Goal: Information Seeking & Learning: Learn about a topic

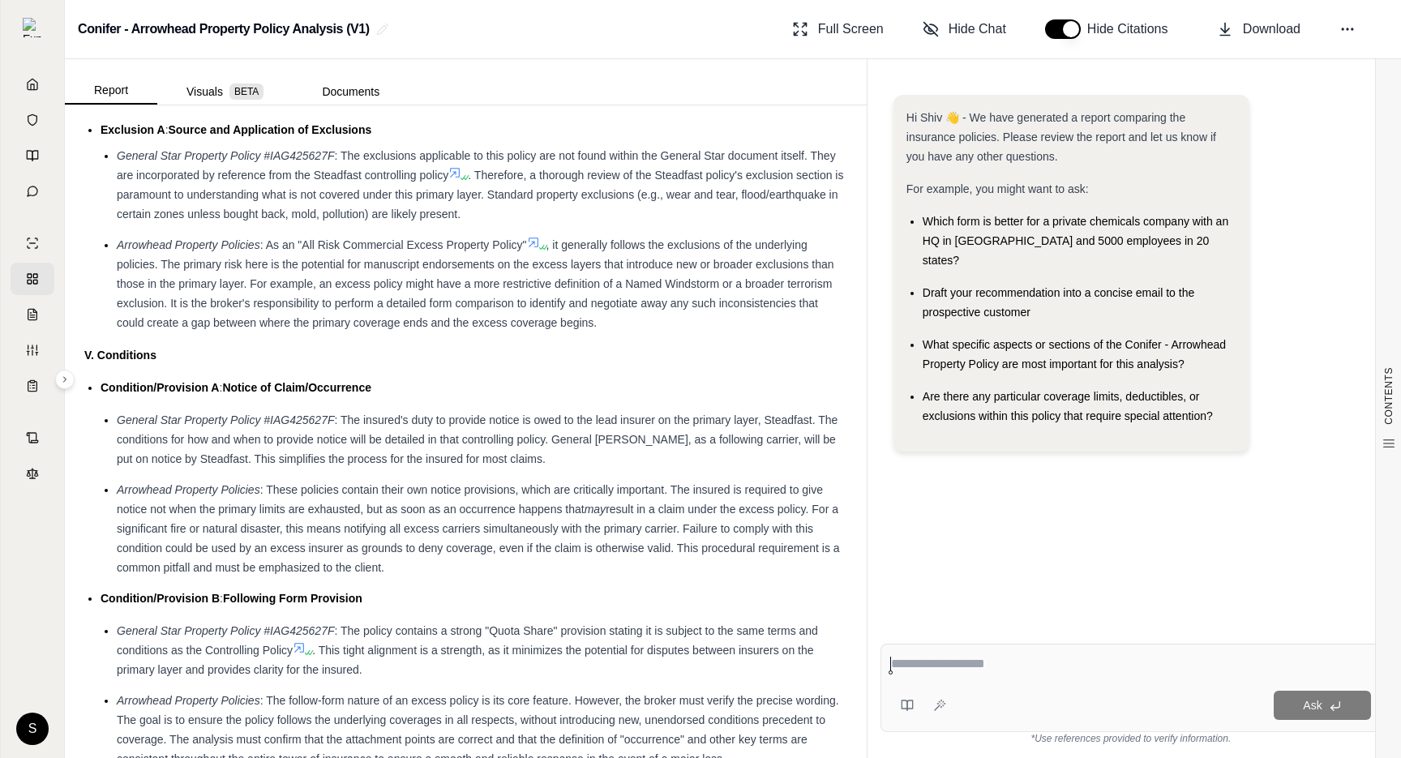
scroll to position [2720, 0]
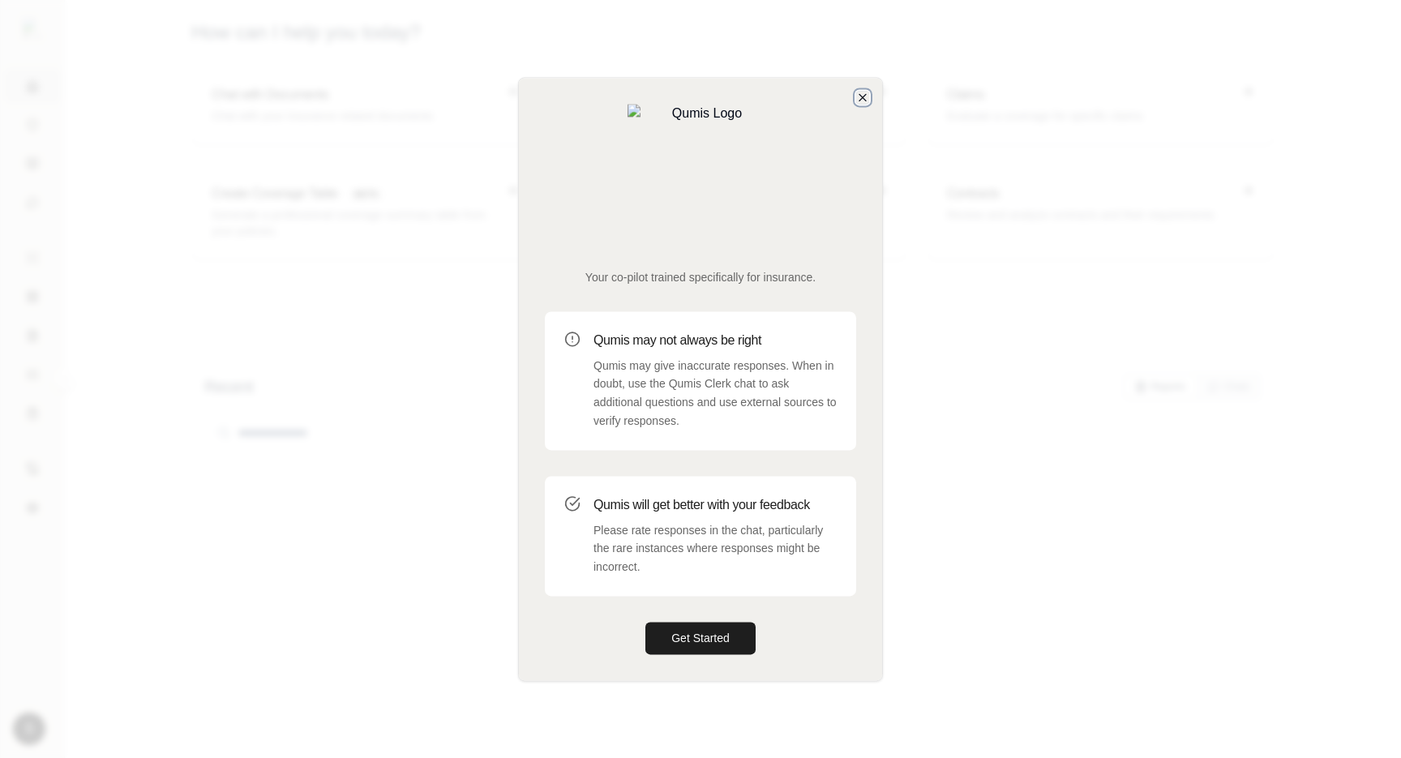
click at [856, 104] on icon "button" at bounding box center [862, 97] width 13 height 13
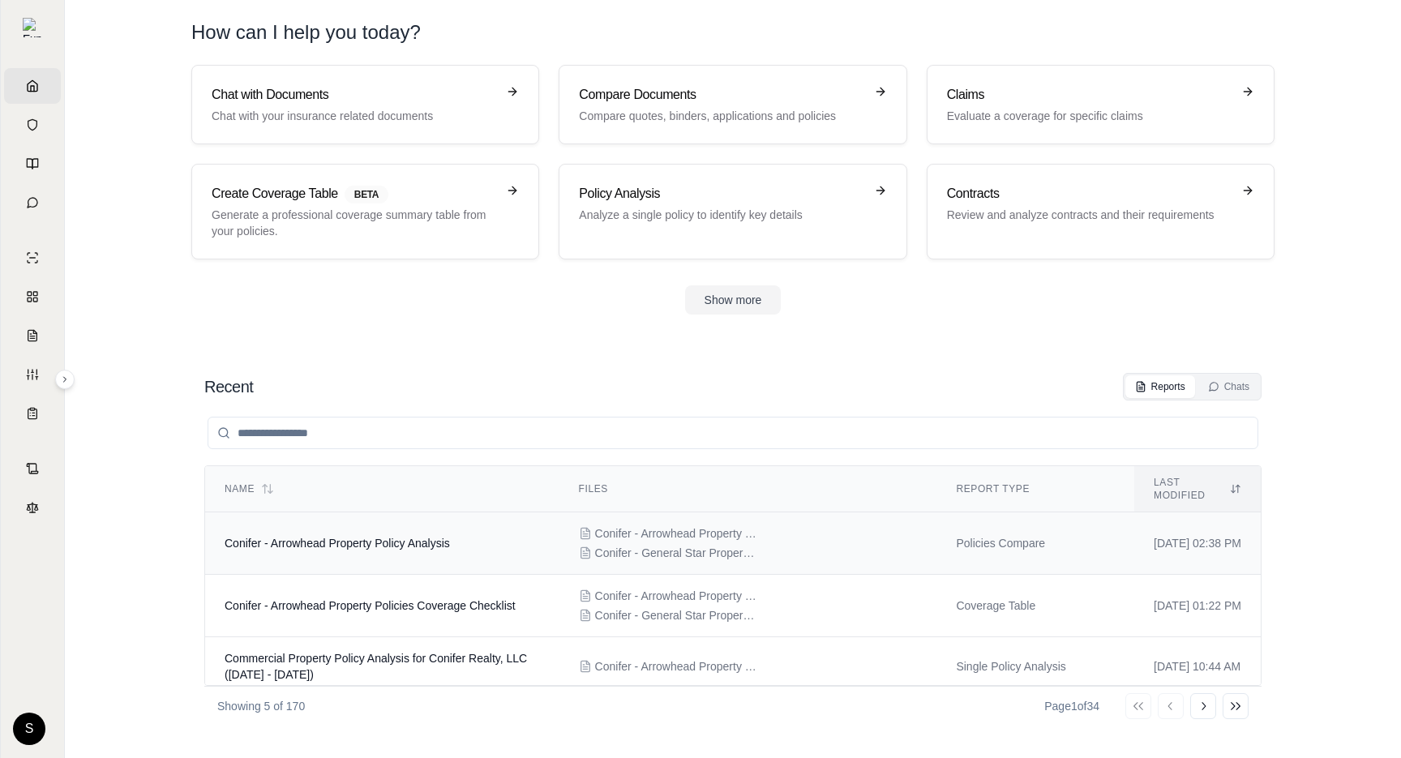
click at [386, 513] on td "Conifer - Arrowhead Property Policy Analysis" at bounding box center [382, 544] width 354 height 62
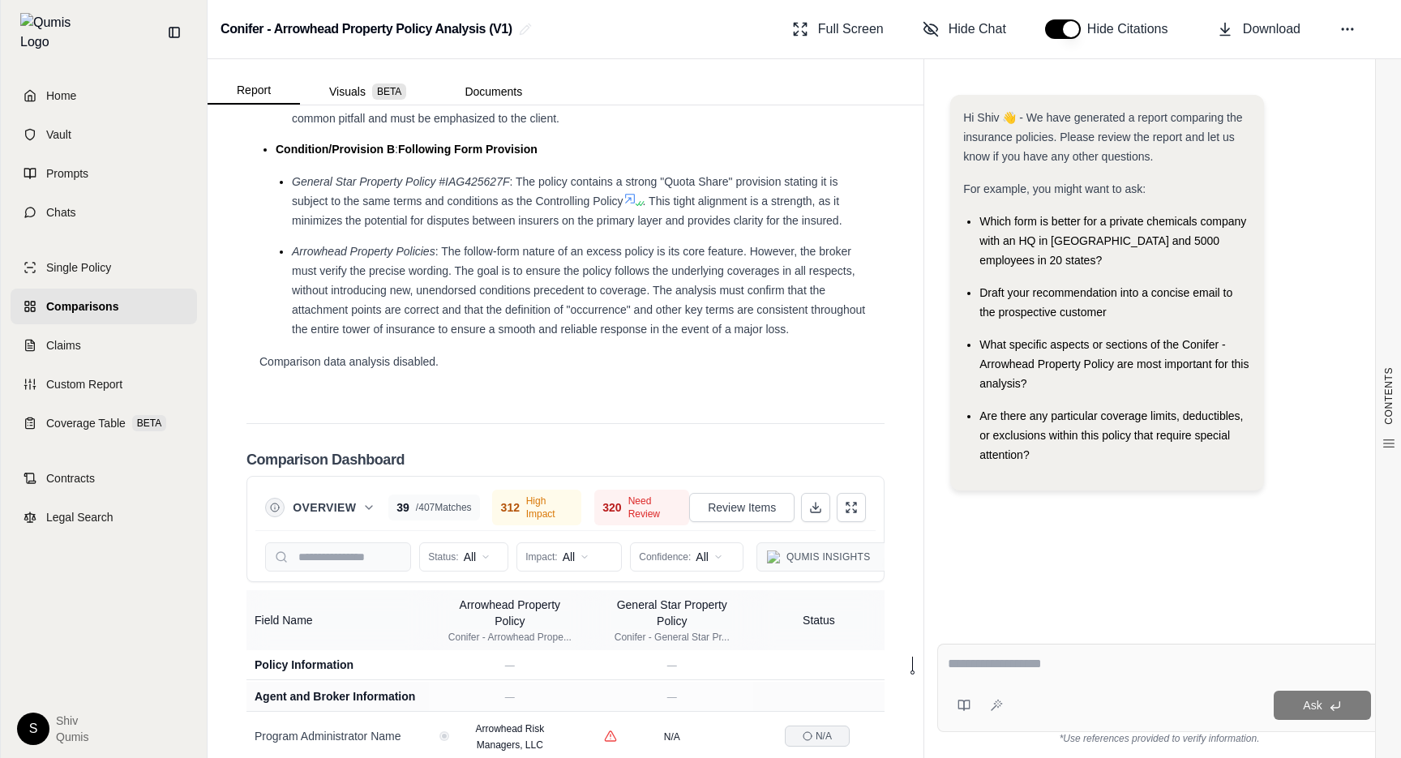
scroll to position [3853, 0]
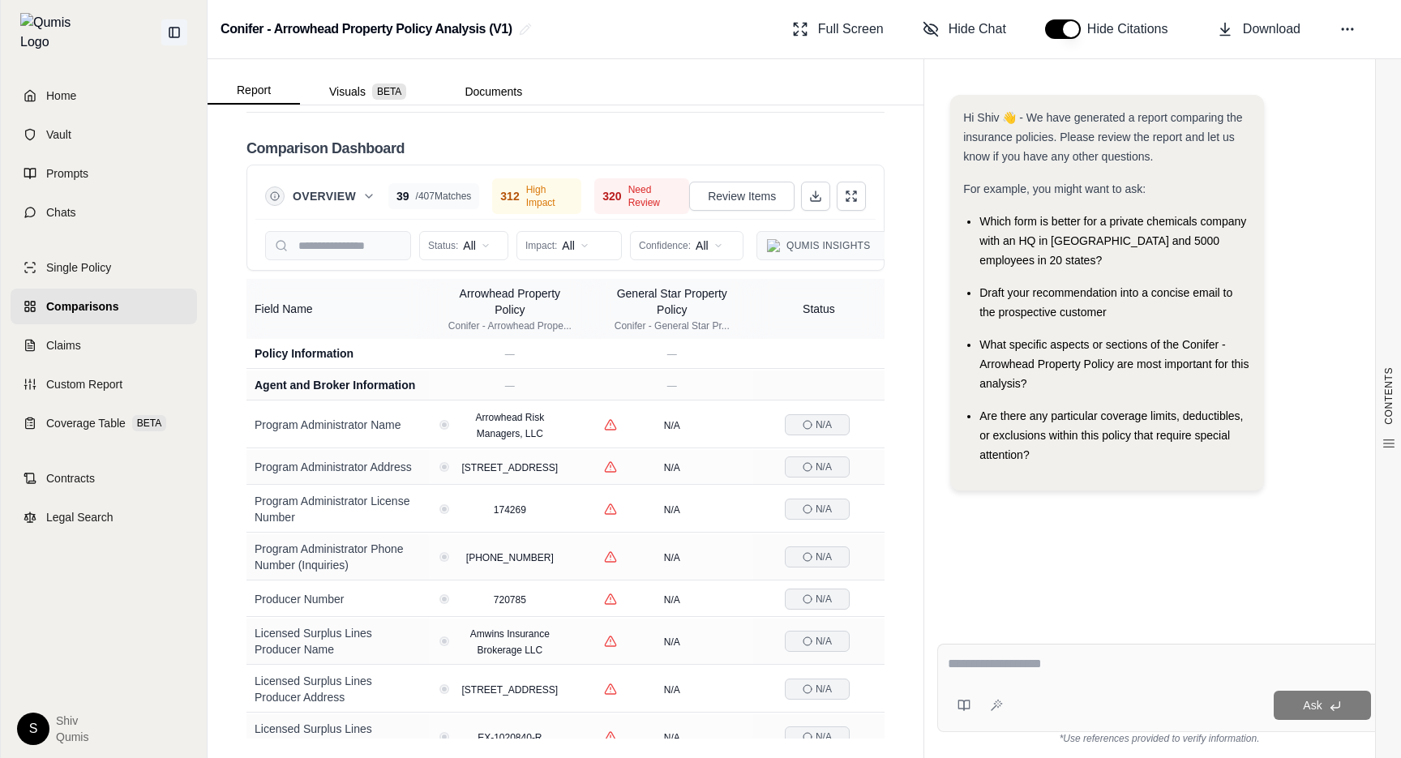
click at [169, 30] on icon at bounding box center [174, 32] width 13 height 13
click at [1219, 487] on div "Hi Shiv 👋 - We have generated a report comparing the insurance policies. Please…" at bounding box center [1159, 350] width 444 height 536
click at [181, 30] on button at bounding box center [174, 32] width 26 height 26
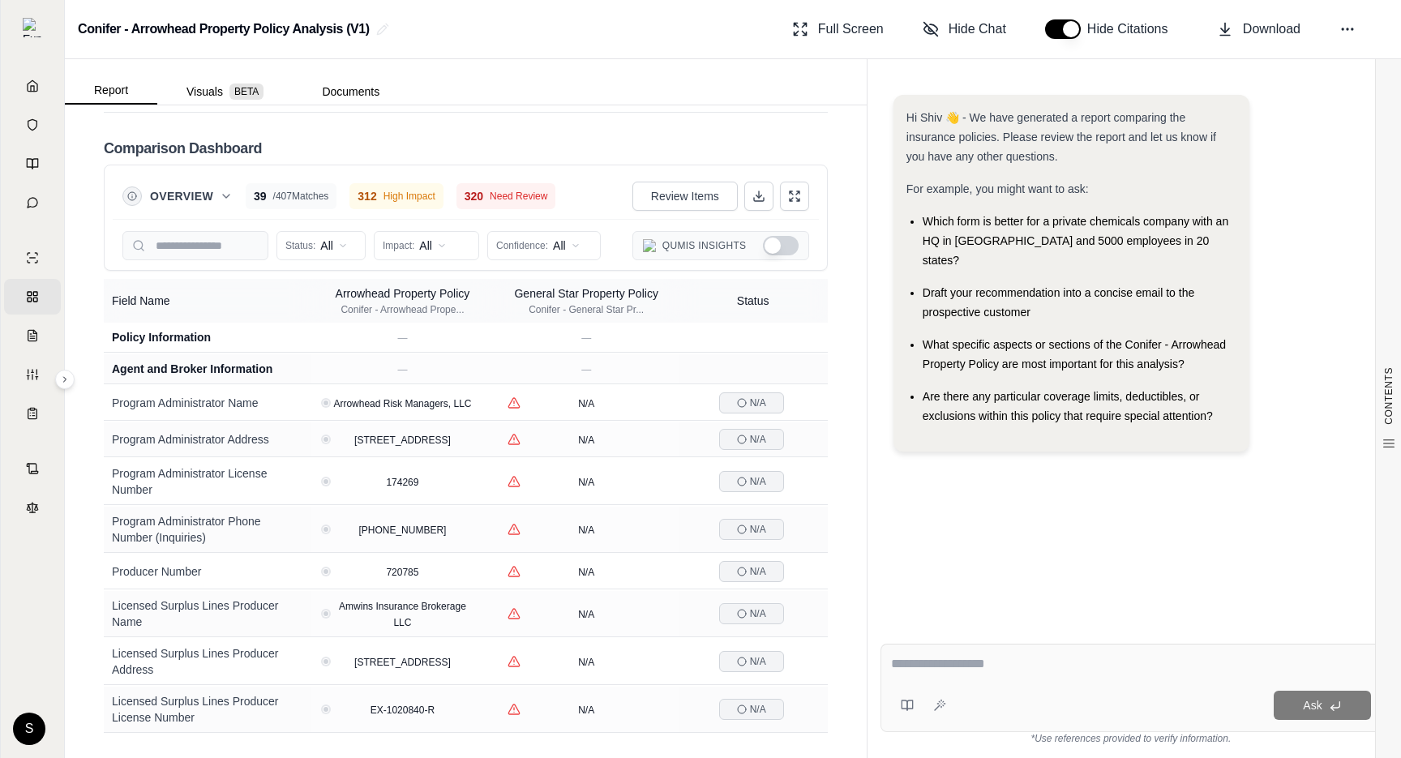
scroll to position [3541, 0]
click at [182, 30] on h2 "Conifer - Arrowhead Property Policy Analysis (V1)" at bounding box center [224, 29] width 292 height 29
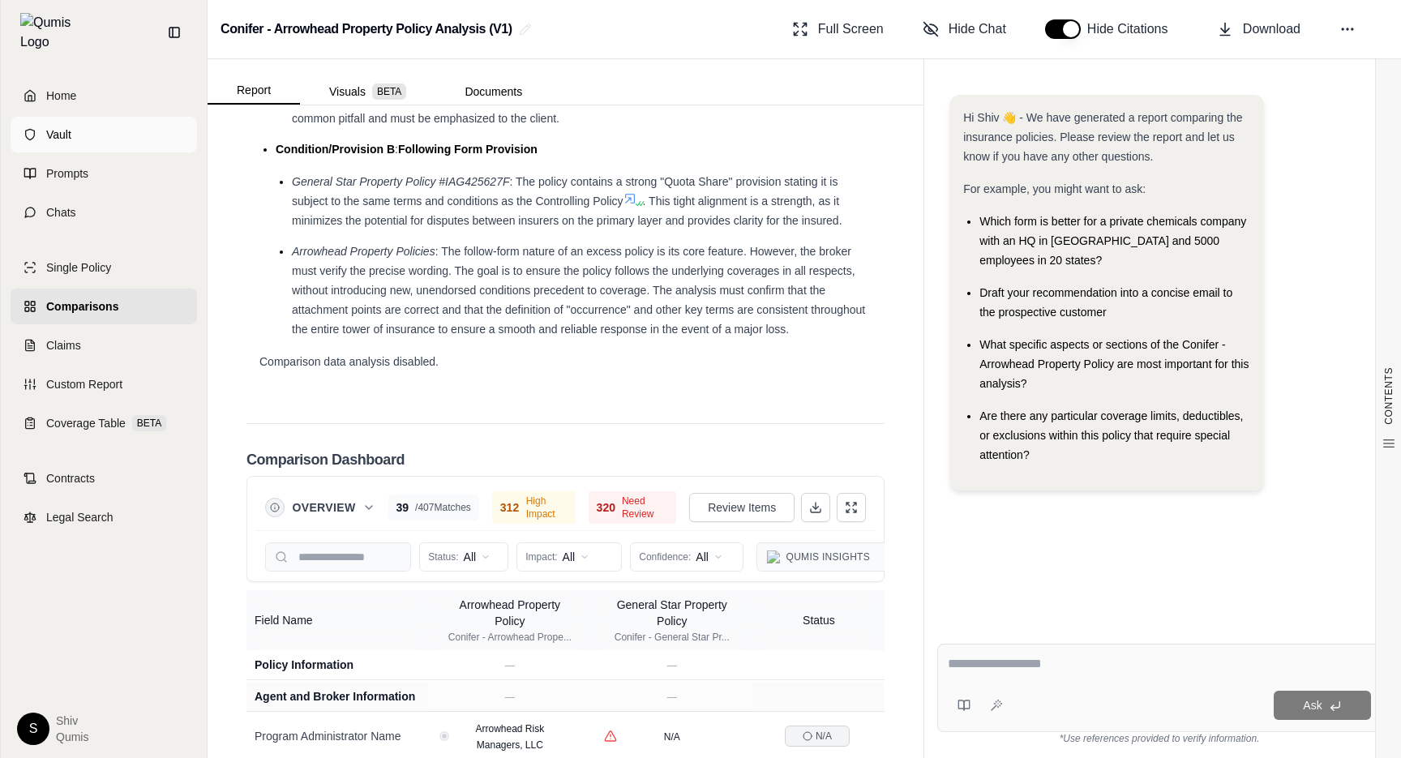
scroll to position [3853, 0]
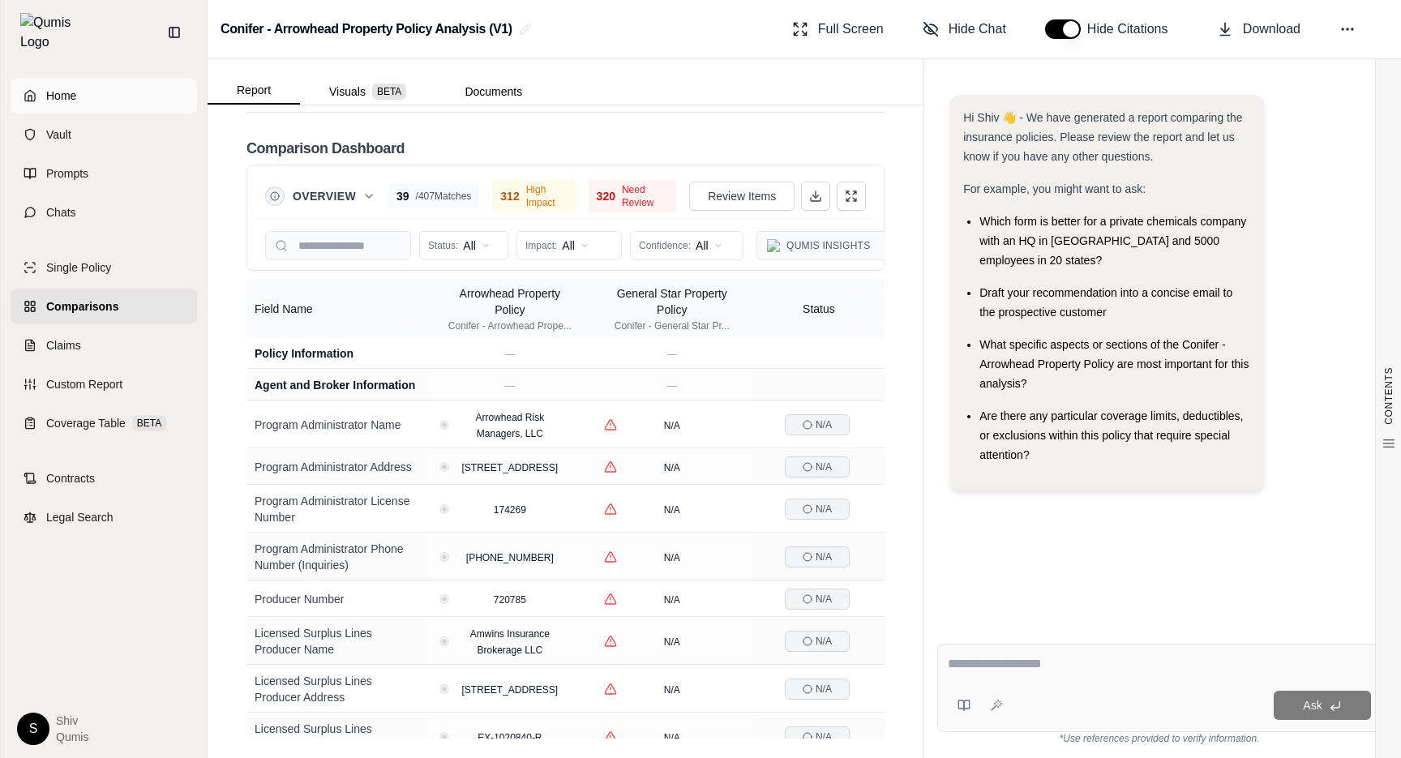
click at [65, 88] on span "Home" at bounding box center [61, 96] width 30 height 16
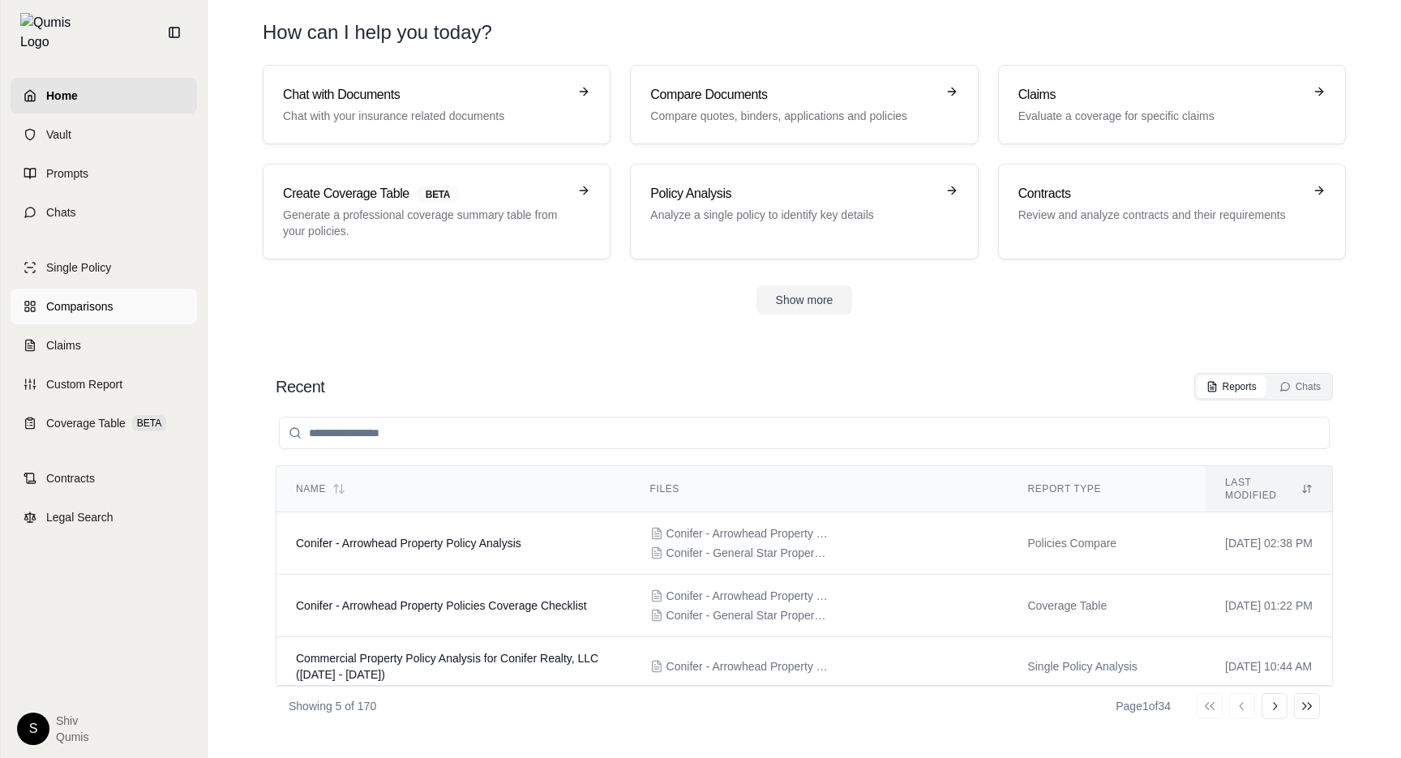
click at [85, 298] on span "Comparisons" at bounding box center [79, 306] width 66 height 16
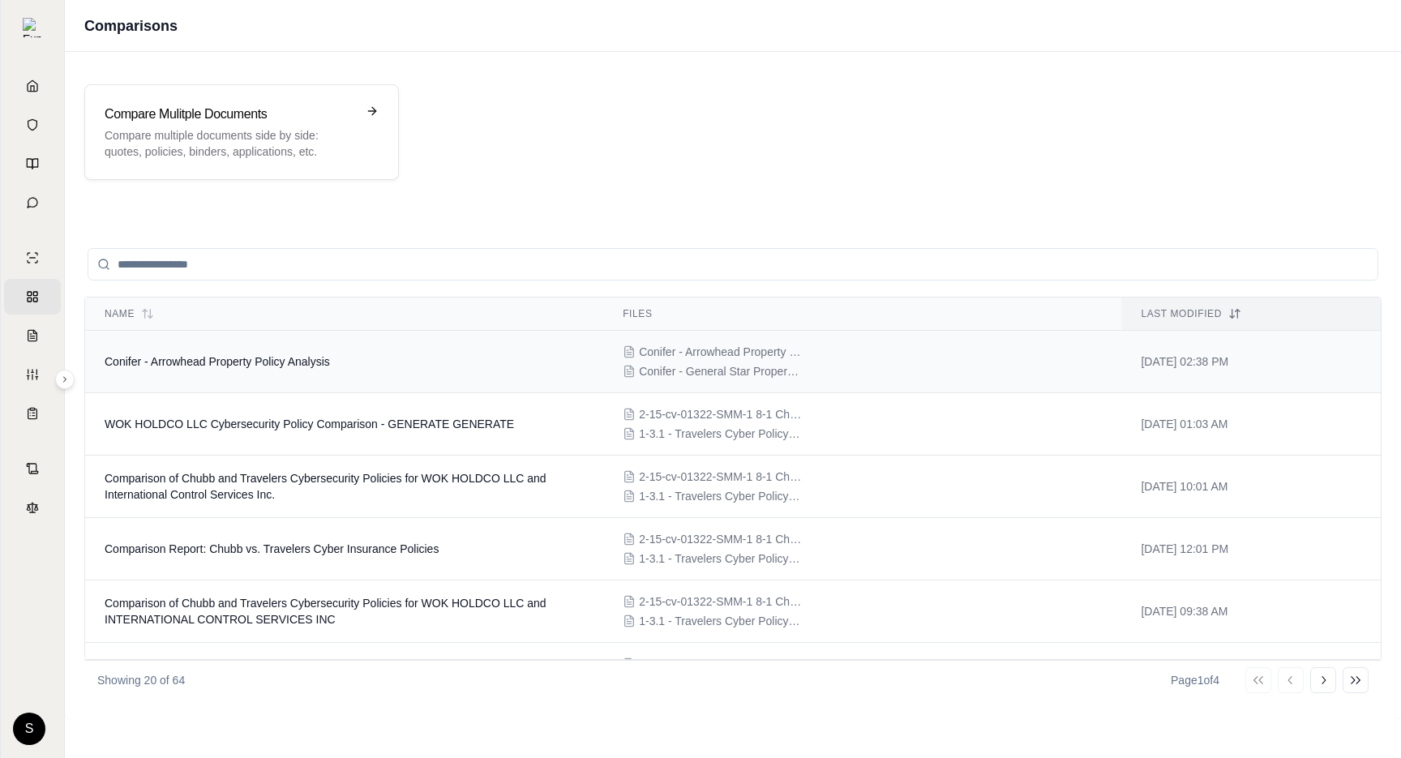
click at [324, 362] on span "Conifer - Arrowhead Property Policy Analysis" at bounding box center [217, 361] width 225 height 13
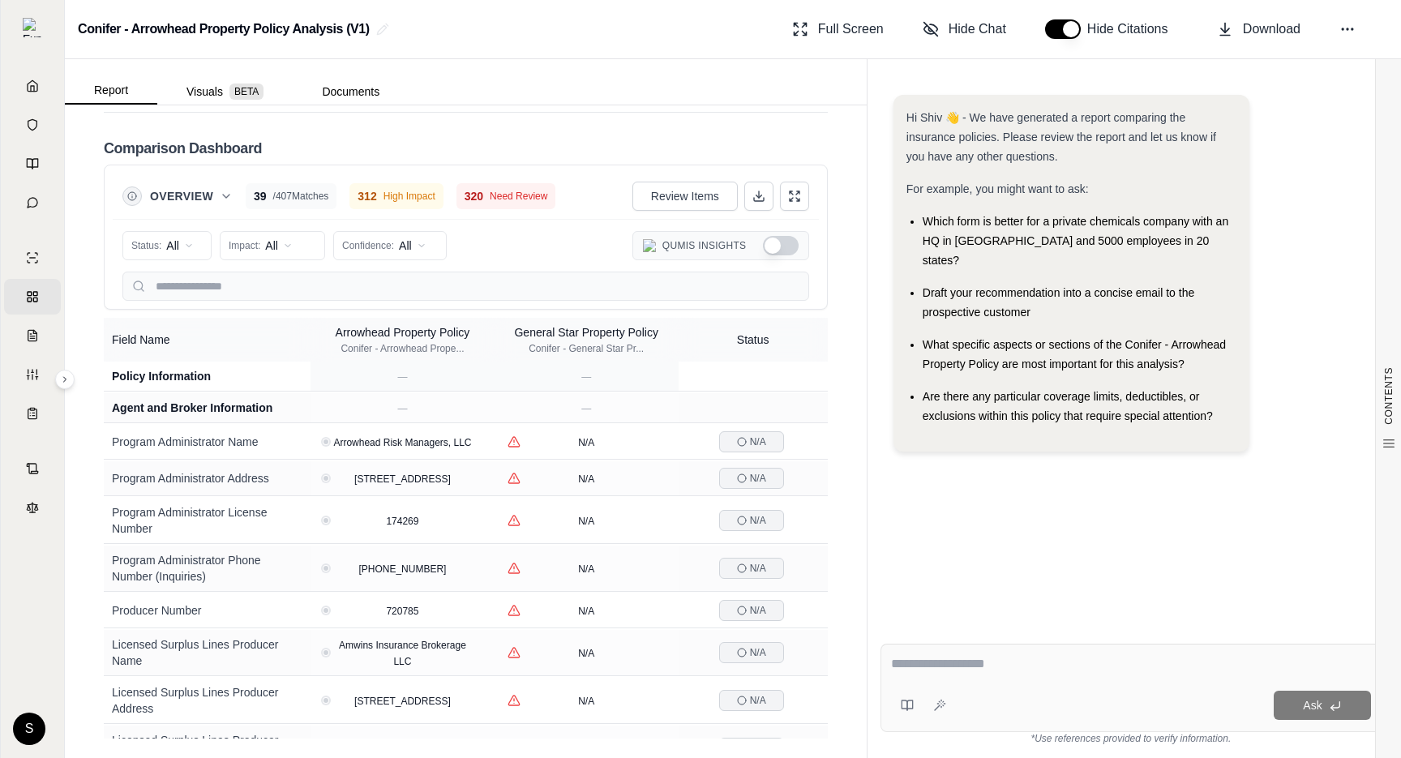
scroll to position [3541, 0]
click at [298, 298] on input "text" at bounding box center [465, 286] width 687 height 29
click at [220, 199] on icon at bounding box center [226, 196] width 13 height 13
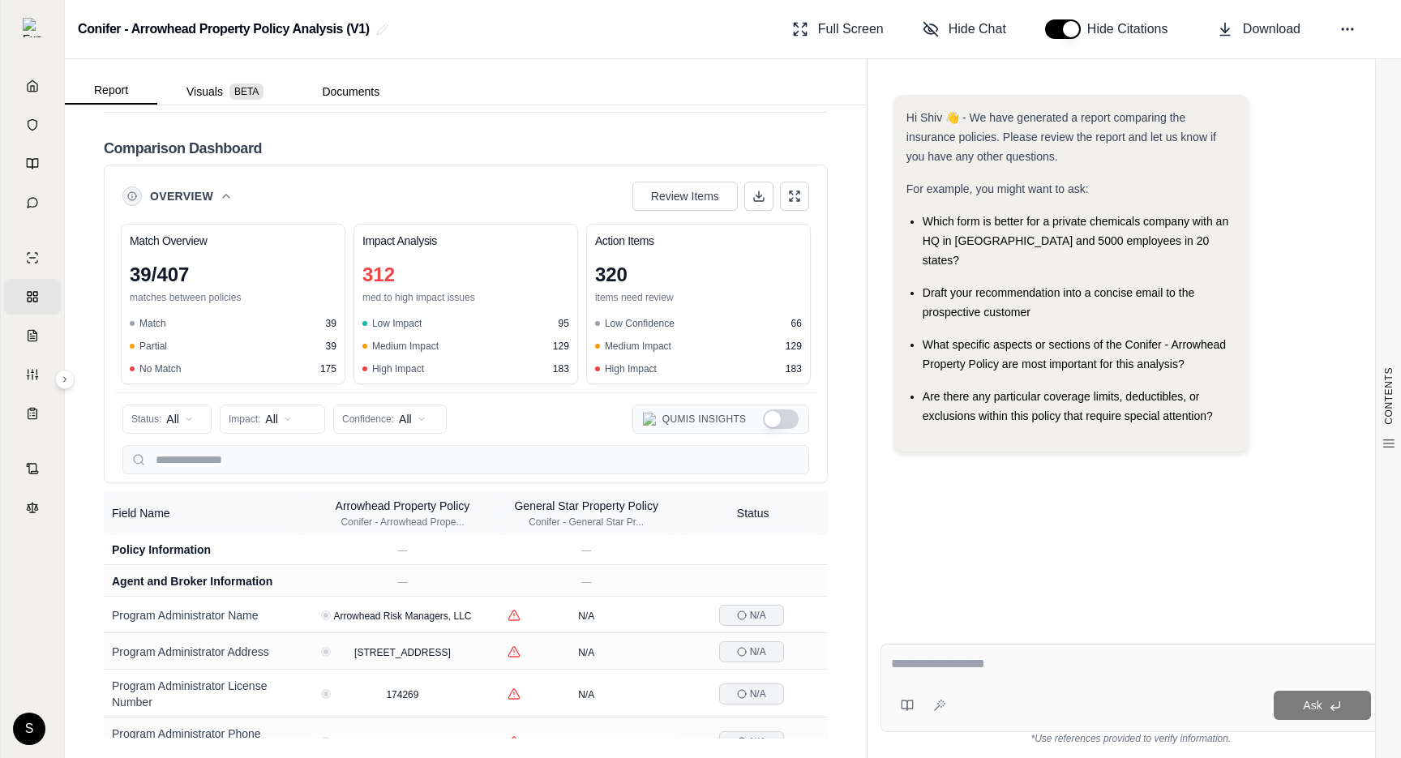
click at [220, 199] on icon at bounding box center [226, 196] width 13 height 13
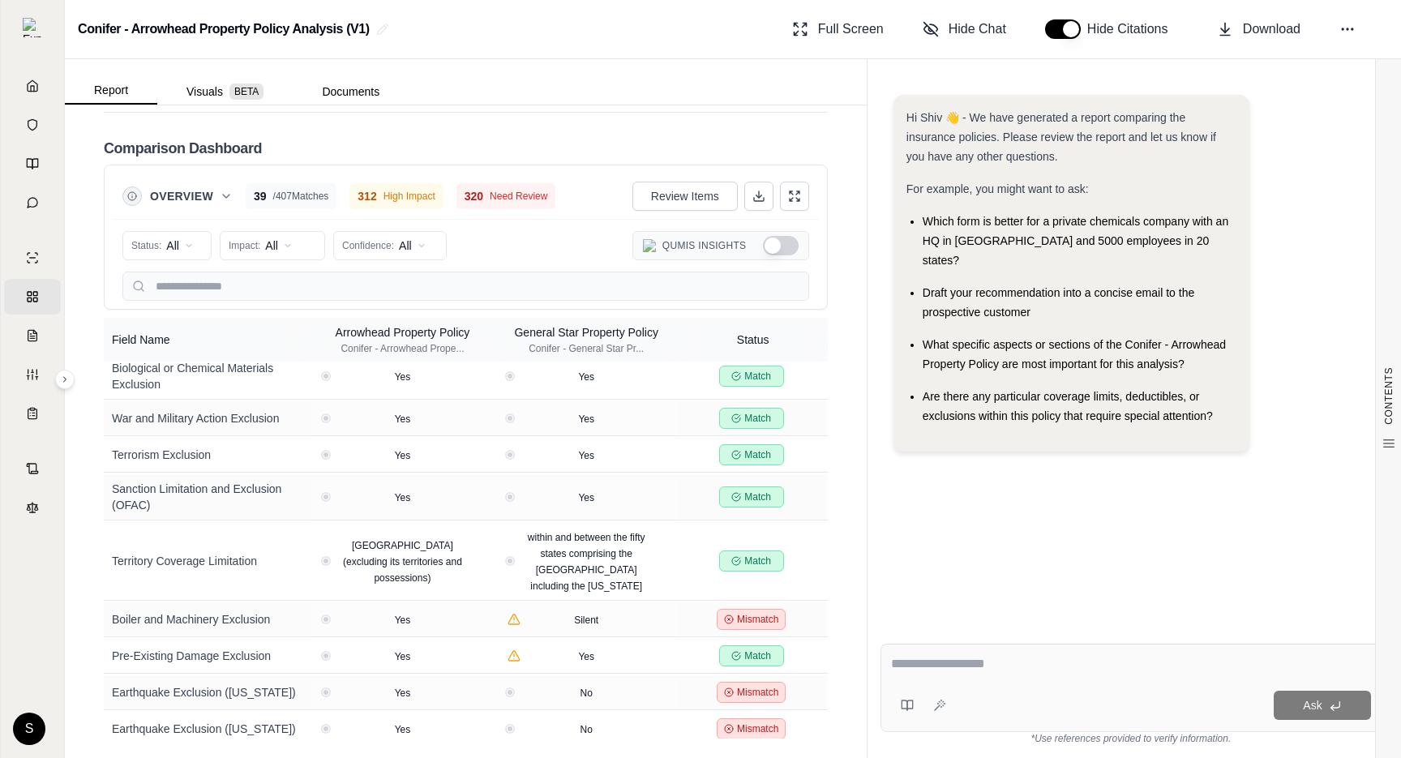
scroll to position [18764, 0]
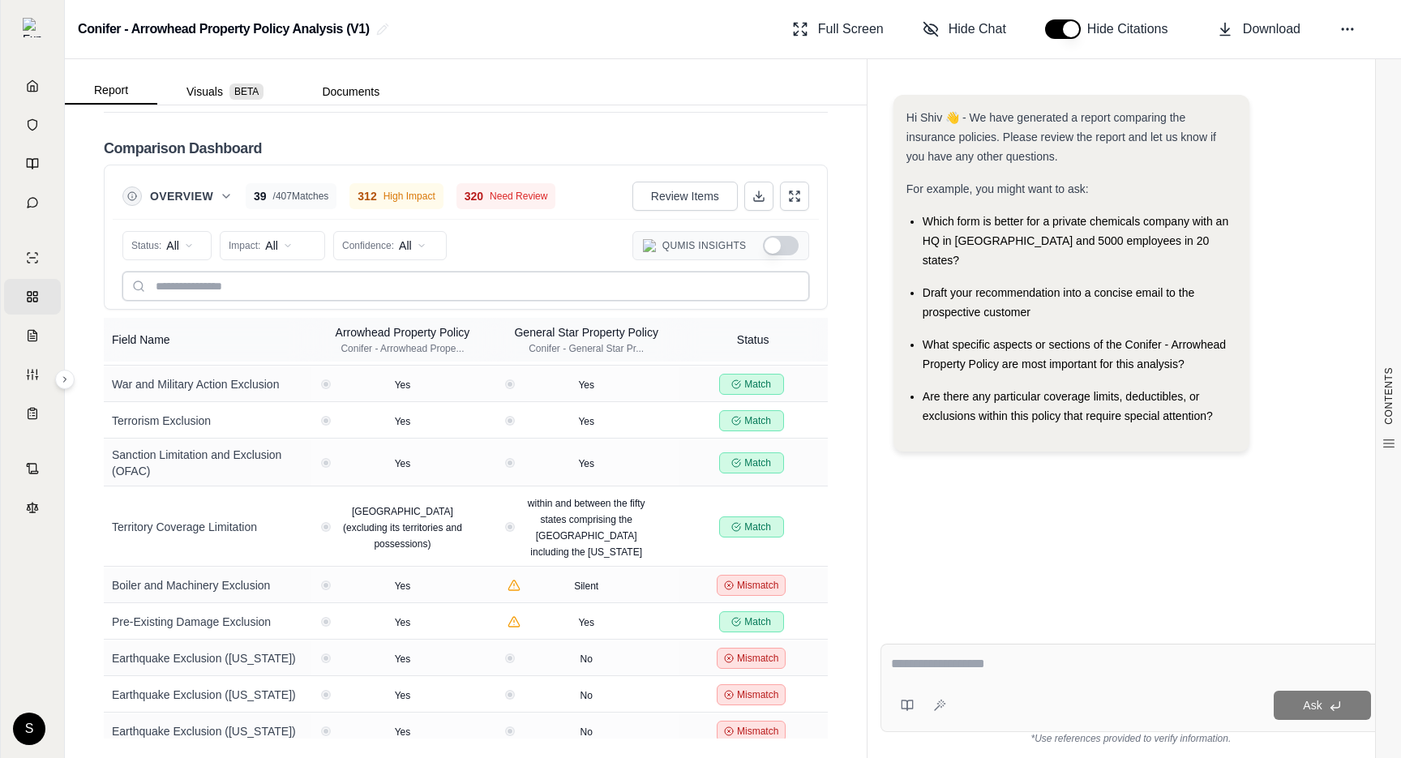
click at [254, 291] on input "text" at bounding box center [465, 286] width 687 height 29
type input "*"
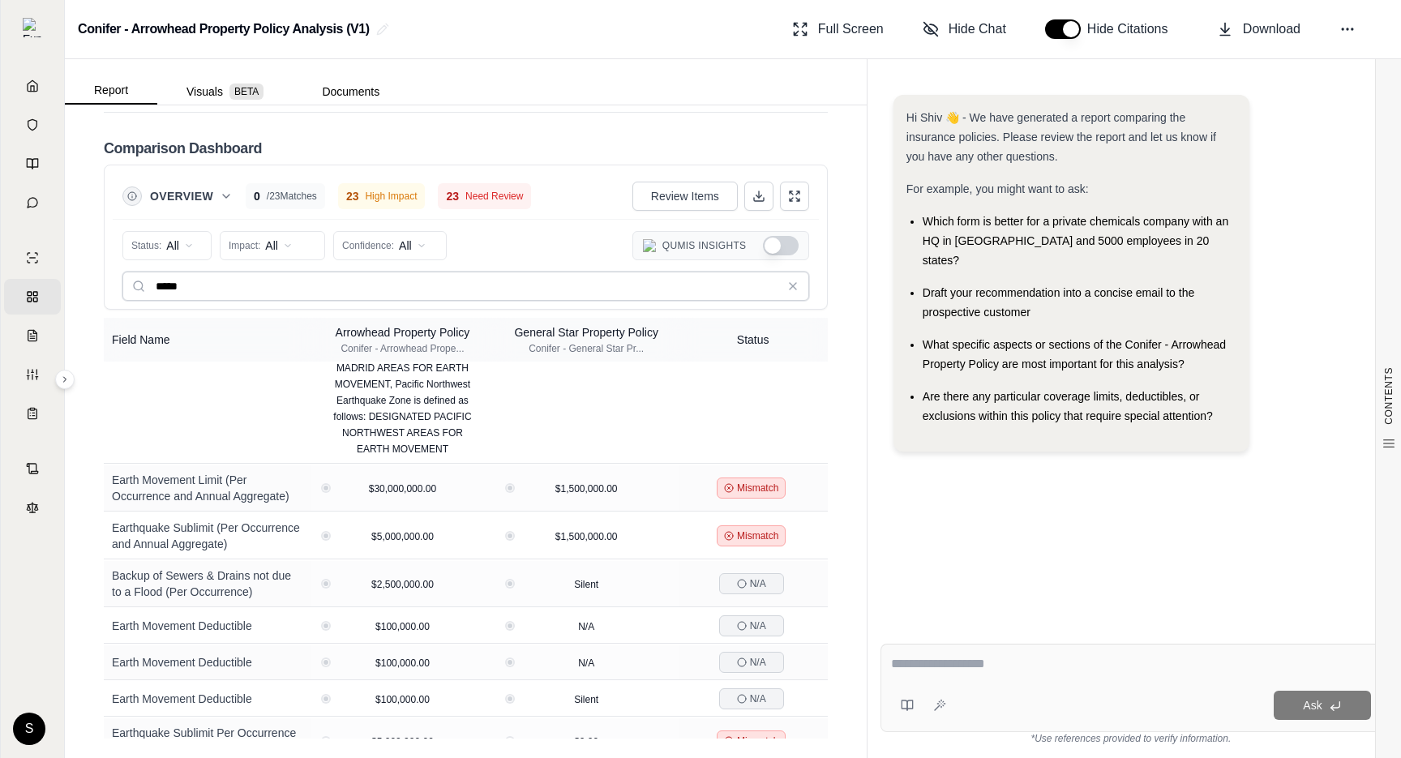
scroll to position [1605, 0]
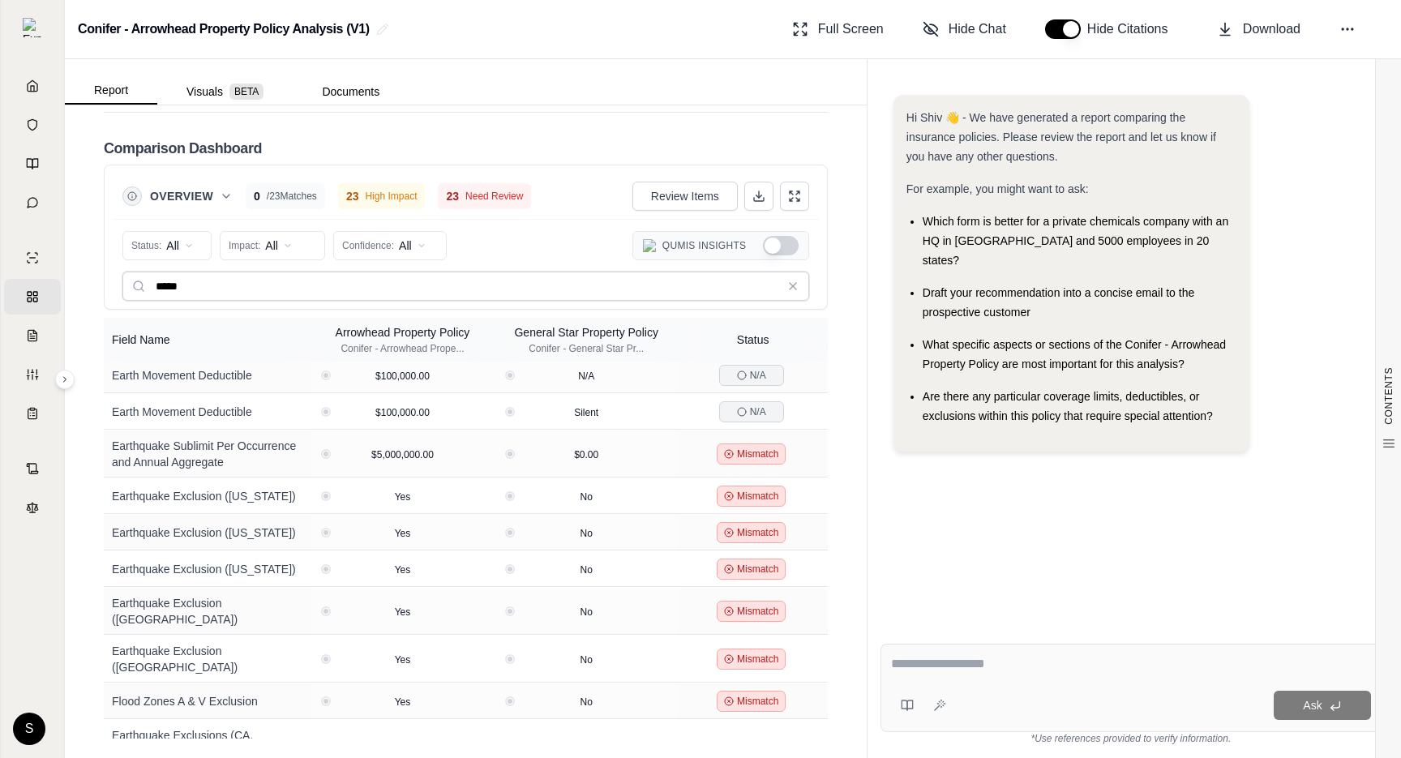
type input "*****"
click at [796, 290] on icon at bounding box center [793, 286] width 13 height 13
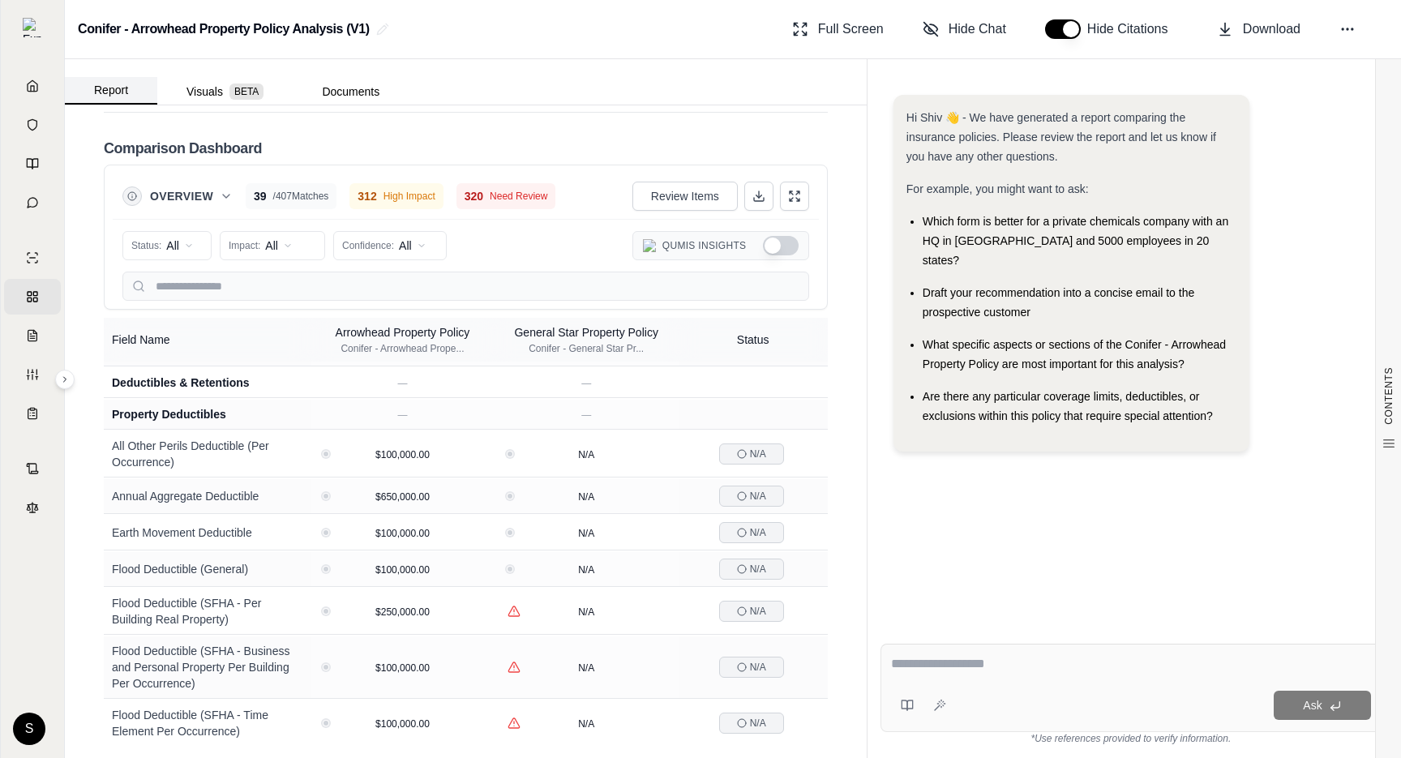
scroll to position [13319, 0]
